Goal: Information Seeking & Learning: Check status

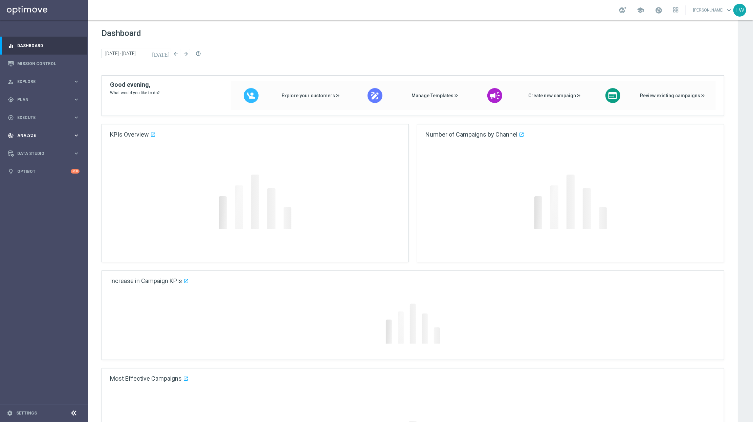
click at [44, 134] on span "Analyze" at bounding box center [45, 135] width 56 height 4
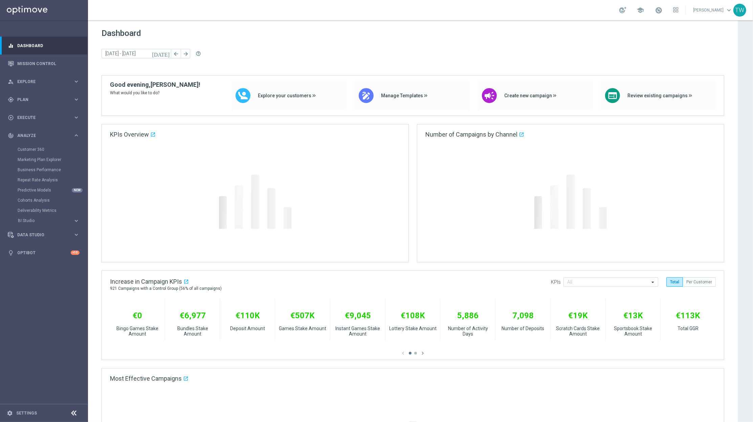
click at [37, 146] on div "Customer 360" at bounding box center [53, 149] width 70 height 10
click at [37, 151] on link "Customer 360" at bounding box center [44, 149] width 53 height 5
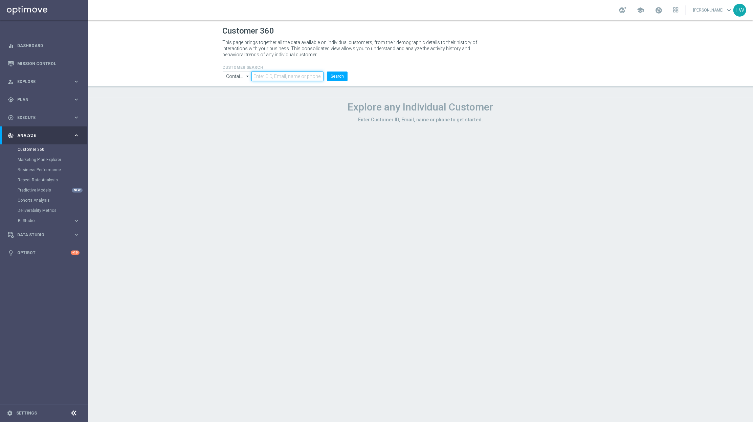
click at [298, 78] on input "text" at bounding box center [288, 75] width 72 height 9
paste input "21281388"
type input "21281388"
click at [341, 75] on button "Search" at bounding box center [337, 75] width 21 height 9
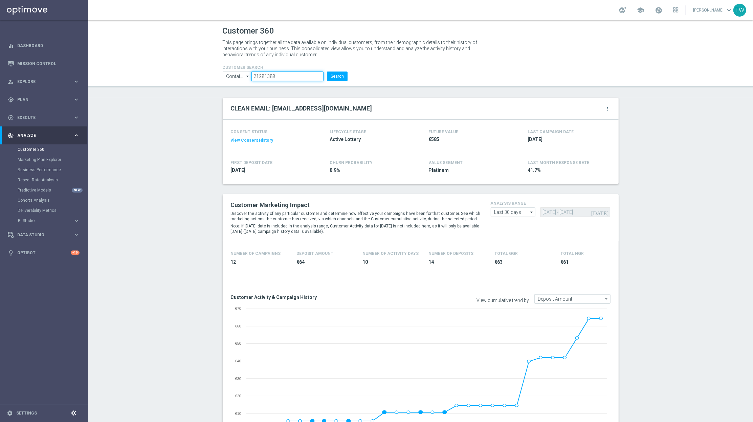
click at [292, 72] on input "21281388" at bounding box center [288, 75] width 72 height 9
click at [347, 73] on button "Search" at bounding box center [337, 75] width 21 height 9
